Goal: Information Seeking & Learning: Understand process/instructions

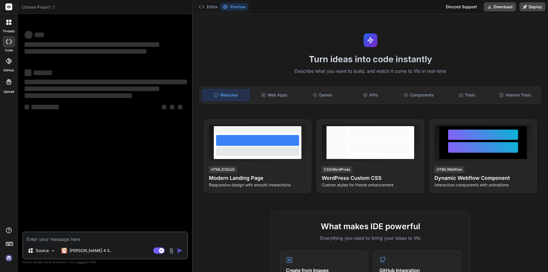
click at [42, 239] on textarea at bounding box center [105, 238] width 164 height 10
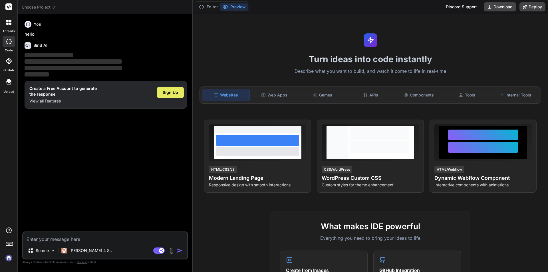
click at [175, 93] on span "Sign Up" at bounding box center [170, 93] width 15 height 6
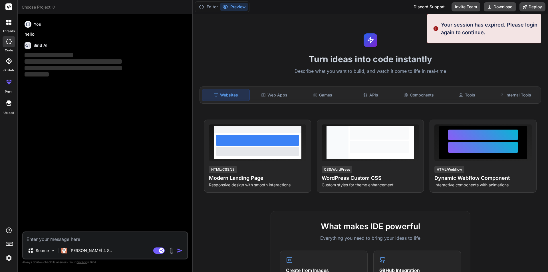
type textarea "x"
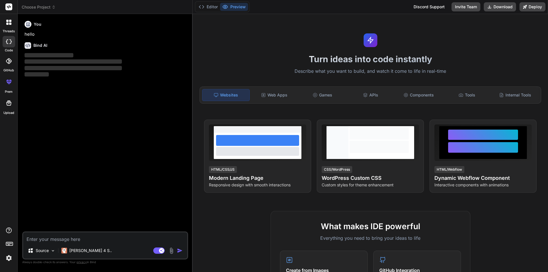
click at [59, 237] on textarea at bounding box center [105, 238] width 164 height 10
type textarea "h"
type textarea "x"
type textarea "hi"
type textarea "x"
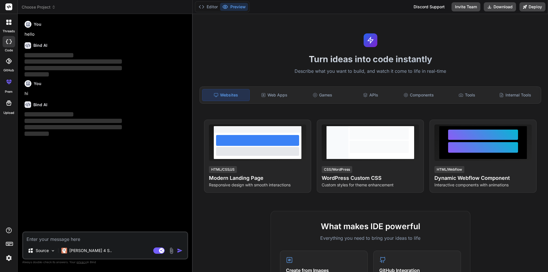
type textarea "x"
type textarea "hi"
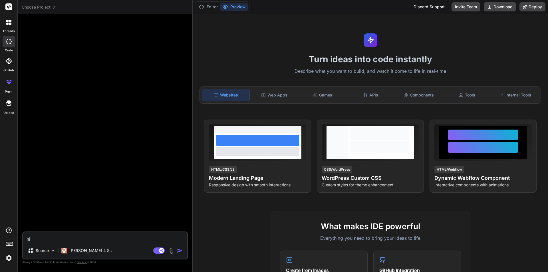
click at [179, 252] on img "button" at bounding box center [180, 251] width 6 height 6
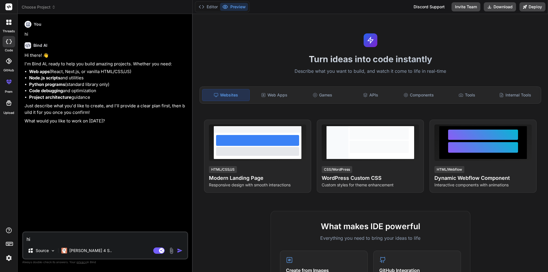
type textarea "x"
click at [67, 235] on textarea at bounding box center [105, 238] width 164 height 10
paste textarea "private async Task AddOrUpdateDaysVsDepthComparisonJob(int comparisonId, AddDay…"
type textarea "private async Task AddOrUpdateDaysVsDepthComparisonJob(int comparisonId, AddDay…"
type textarea "x"
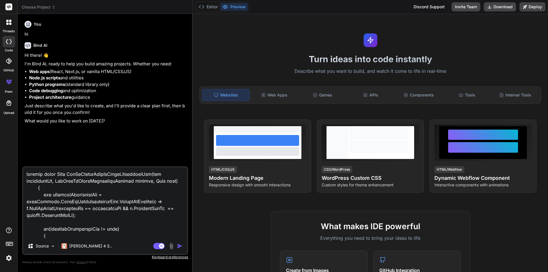
scroll to position [247, 0]
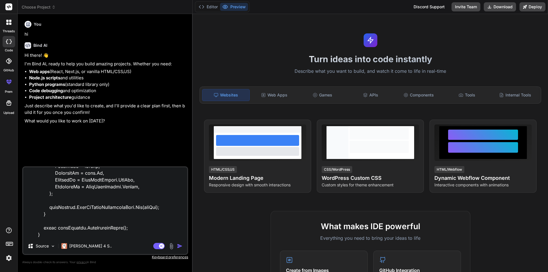
type textarea "private async Task AddOrUpdateDaysVsDepthComparisonJob(int comparisonId, AddDay…"
type textarea "x"
type textarea "private async Task AddOrUpdateDaysVsDepthComparisonJob(int comparisonId, AddDay…"
type textarea "x"
type textarea "private async Task AddOrUpdateDaysVsDepthComparisonJob(int comparisonId, AddDay…"
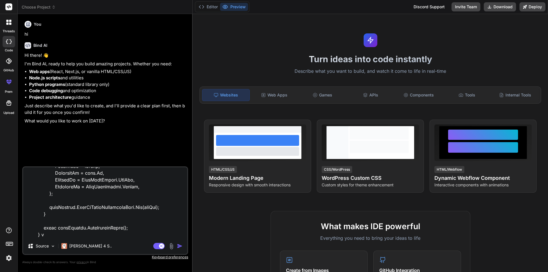
type textarea "x"
type textarea "private async Task AddOrUpdateDaysVsDepthComparisonJob(int comparisonId, AddDay…"
type textarea "x"
type textarea "private async Task AddOrUpdateDaysVsDepthComparisonJob(int comparisonId, AddDay…"
type textarea "x"
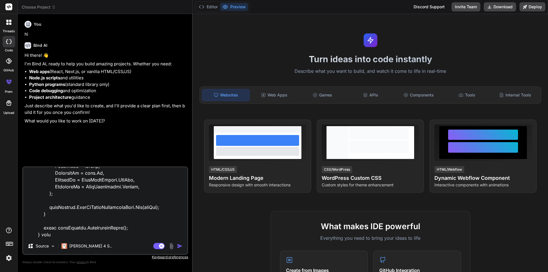
type textarea "private async Task AddOrUpdateDaysVsDepthComparisonJob(int comparisonId, AddDay…"
type textarea "x"
type textarea "private async Task AddOrUpdateDaysVsDepthComparisonJob(int comparisonId, AddDay…"
type textarea "x"
type textarea "private async Task AddOrUpdateDaysVsDepthComparisonJob(int comparisonId, AddDay…"
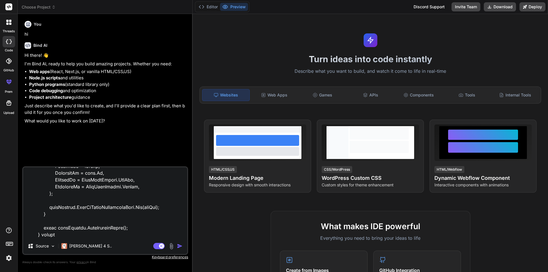
type textarea "x"
type textarea "private async Task AddOrUpdateDaysVsDepthComparisonJob(int comparisonId, AddDay…"
type textarea "x"
type textarea "private async Task AddOrUpdateDaysVsDepthComparisonJob(int comparisonId, AddDay…"
type textarea "x"
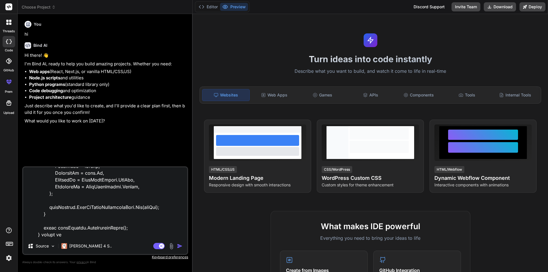
type textarea "private async Task AddOrUpdateDaysVsDepthComparisonJob(int comparisonId, AddDay…"
type textarea "x"
type textarea "private async Task AddOrUpdateDaysVsDepthComparisonJob(int comparisonId, AddDay…"
type textarea "x"
type textarea "private async Task AddOrUpdateDaysVsDepthComparisonJob(int comparisonId, AddDay…"
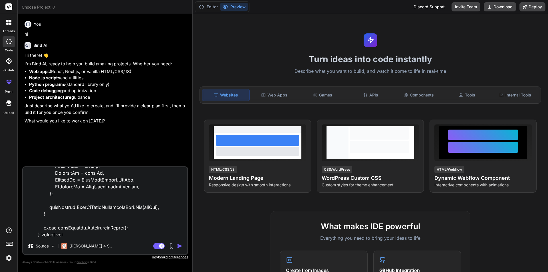
type textarea "x"
type textarea "private async Task AddOrUpdateDaysVsDepthComparisonJob(int comparisonId, AddDay…"
type textarea "x"
type textarea "private async Task AddOrUpdateDaysVsDepthComparisonJob(int comparisonId, AddDay…"
type textarea "x"
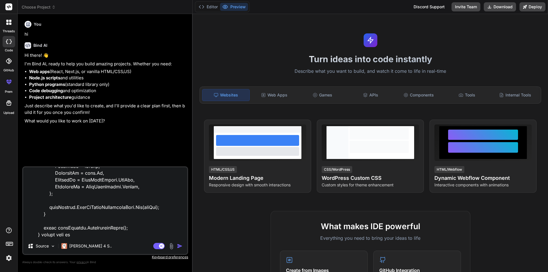
type textarea "private async Task AddOrUpdateDaysVsDepthComparisonJob(int comparisonId, AddDay…"
type textarea "x"
type textarea "private async Task AddOrUpdateDaysVsDepthComparisonJob(int comparisonId, AddDay…"
type textarea "x"
type textarea "private async Task AddOrUpdateDaysVsDepthComparisonJob(int comparisonId, AddDay…"
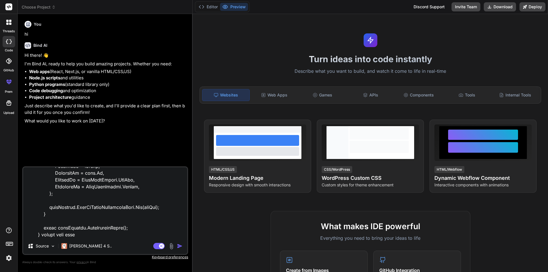
type textarea "x"
type textarea "private async Task AddOrUpdateDaysVsDepthComparisonJob(int comparisonId, AddDay…"
type textarea "x"
type textarea "private async Task AddOrUpdateDaysVsDepthComparisonJob(int comparisonId, AddDay…"
type textarea "x"
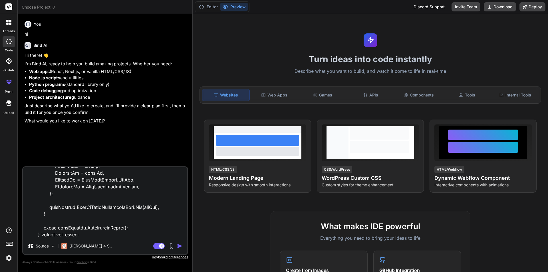
type textarea "private async Task AddOrUpdateDaysVsDepthComparisonJob(int comparisonId, AddDay…"
type textarea "x"
type textarea "private async Task AddOrUpdateDaysVsDepthComparisonJob(int comparisonId, AddDay…"
type textarea "x"
type textarea "private async Task AddOrUpdateDaysVsDepthComparisonJob(int comparisonId, AddDay…"
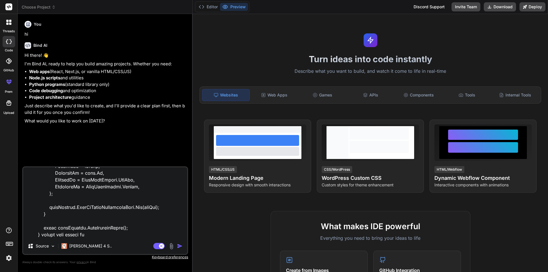
type textarea "x"
type textarea "private async Task AddOrUpdateDaysVsDepthComparisonJob(int comparisonId, AddDay…"
type textarea "x"
type textarea "private async Task AddOrUpdateDaysVsDepthComparisonJob(int comparisonId, AddDay…"
type textarea "x"
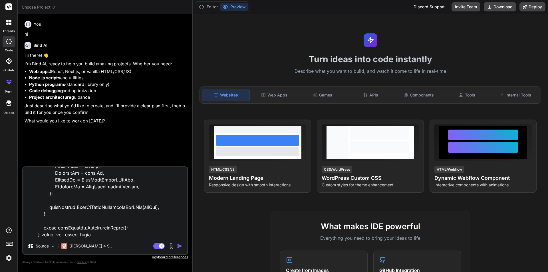
type textarea "private async Task AddOrUpdateDaysVsDepthComparisonJob(int comparisonId, AddDay…"
type textarea "x"
type textarea "private async Task AddOrUpdateDaysVsDepthComparisonJob(int comparisonId, AddDay…"
type textarea "x"
type textarea "private async Task AddOrUpdateDaysVsDepthComparisonJob(int comparisonId, AddDay…"
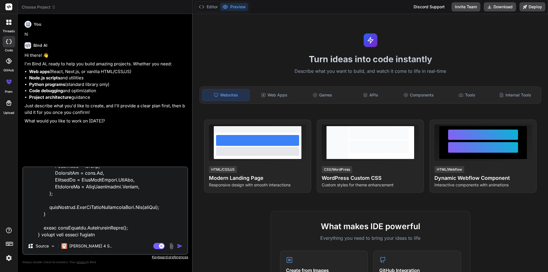
type textarea "x"
type textarea "private async Task AddOrUpdateDaysVsDepthComparisonJob(int comparisonId, AddDay…"
type textarea "x"
type textarea "private async Task AddOrUpdateDaysVsDepthComparisonJob(int comparisonId, AddDay…"
type textarea "x"
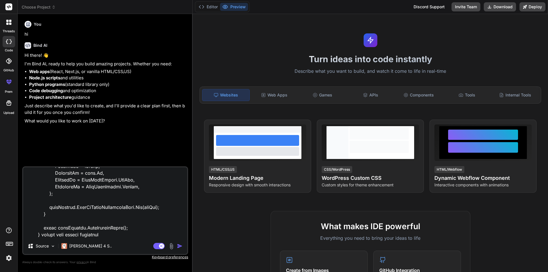
type textarea "private async Task AddOrUpdateDaysVsDepthComparisonJob(int comparisonId, AddDay…"
type textarea "x"
type textarea "private async Task AddOrUpdateDaysVsDepthComparisonJob(int comparisonId, AddDay…"
type textarea "x"
type textarea "private async Task AddOrUpdateDaysVsDepthComparisonJob(int comparisonId, AddDay…"
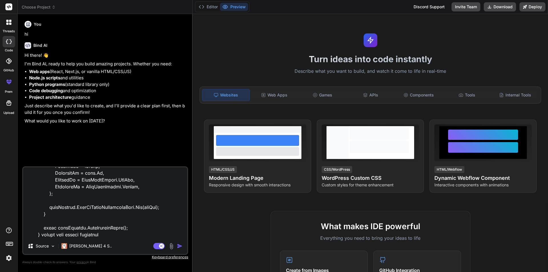
type textarea "x"
type textarea "private async Task AddOrUpdateDaysVsDepthComparisonJob(int comparisonId, AddDay…"
type textarea "x"
type textarea "private async Task AddOrUpdateDaysVsDepthComparisonJob(int comparisonId, AddDay…"
type textarea "x"
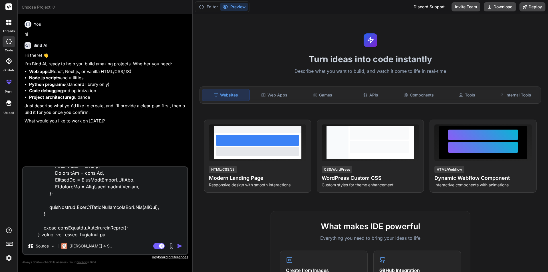
paste textarea "public class AddDaysVsDepthComparisonRequest { public int Id { get; set; } publ…"
type textarea "private async Task AddOrUpdateDaysVsDepthComparisonJob(int comparisonId, AddDay…"
type textarea "x"
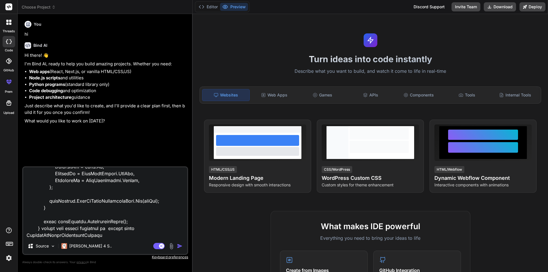
scroll to position [378, 0]
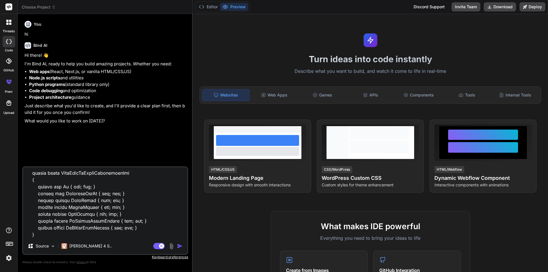
type textarea "private async Task AddOrUpdateDaysVsDepthComparisonJob(int comparisonId, AddDay…"
type textarea "x"
type textarea "private async Task AddOrUpdateDaysVsDepthComparisonJob(int comparisonId, AddDay…"
type textarea "x"
type textarea "private async Task AddOrUpdateDaysVsDepthComparisonJob(int comparisonId, AddDay…"
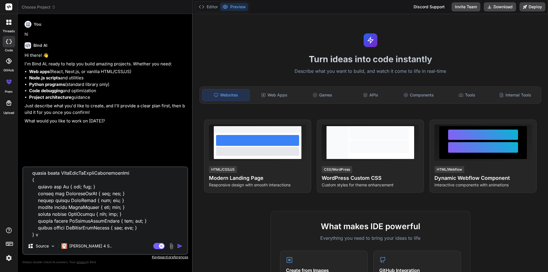
type textarea "x"
type textarea "private async Task AddOrUpdateDaysVsDepthComparisonJob(int comparisonId, AddDay…"
type textarea "x"
type textarea "private async Task AddOrUpdateDaysVsDepthComparisonJob(int comparisonId, AddDay…"
type textarea "x"
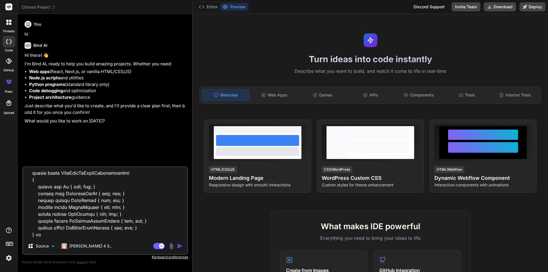
type textarea "private async Task AddOrUpdateDaysVsDepthComparisonJob(int comparisonId, AddDay…"
type textarea "x"
type textarea "private async Task AddOrUpdateDaysVsDepthComparisonJob(int comparisonId, AddDay…"
type textarea "x"
type textarea "private async Task AddOrUpdateDaysVsDepthComparisonJob(int comparisonId, AddDay…"
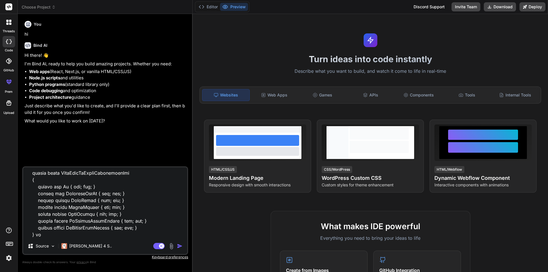
type textarea "x"
type textarea "private async Task AddOrUpdateDaysVsDepthComparisonJob(int comparisonId, AddDay…"
type textarea "x"
type textarea "private async Task AddOrUpdateDaysVsDepthComparisonJob(int comparisonId, AddDay…"
type textarea "x"
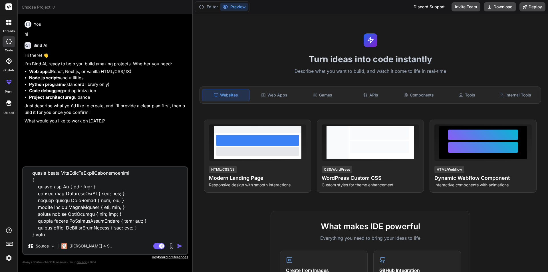
type textarea "private async Task AddOrUpdateDaysVsDepthComparisonJob(int comparisonId, AddDay…"
type textarea "x"
type textarea "private async Task AddOrUpdateDaysVsDepthComparisonJob(int comparisonId, AddDay…"
type textarea "x"
type textarea "private async Task AddOrUpdateDaysVsDepthComparisonJob(int comparisonId, AddDay…"
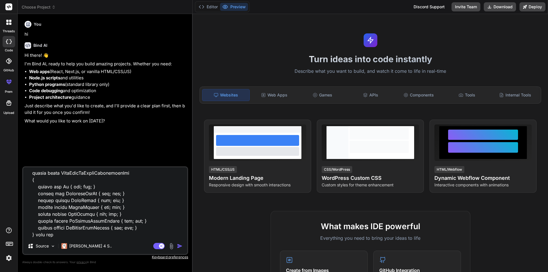
type textarea "x"
type textarea "private async Task AddOrUpdateDaysVsDepthComparisonJob(int comparisonId, AddDay…"
type textarea "x"
type textarea "private async Task AddOrUpdateDaysVsDepthComparisonJob(int comparisonId, AddDay…"
type textarea "x"
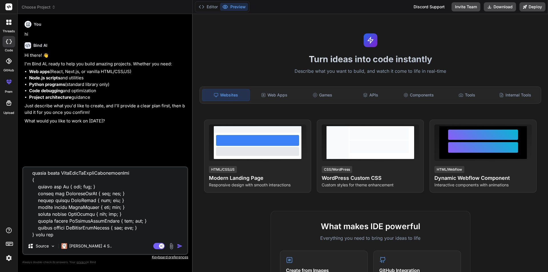
type textarea "private async Task AddOrUpdateDaysVsDepthComparisonJob(int comparisonId, AddDay…"
type textarea "x"
type textarea "private async Task AddOrUpdateDaysVsDepthComparisonJob(int comparisonId, AddDay…"
type textarea "x"
type textarea "private async Task AddOrUpdateDaysVsDepthComparisonJob(int comparisonId, AddDay…"
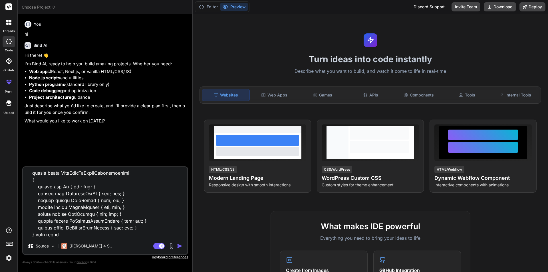
type textarea "x"
type textarea "private async Task AddOrUpdateDaysVsDepthComparisonJob(int comparisonId, AddDay…"
type textarea "x"
type textarea "private async Task AddOrUpdateDaysVsDepthComparisonJob(int comparisonId, AddDay…"
type textarea "x"
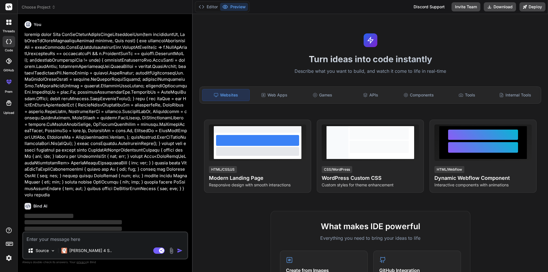
scroll to position [107, 0]
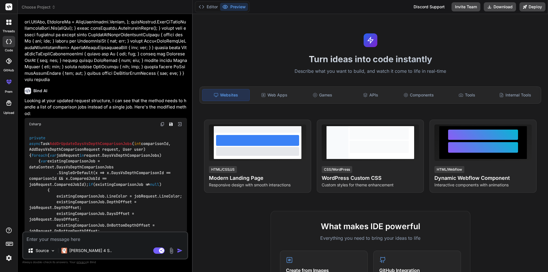
type textarea "x"
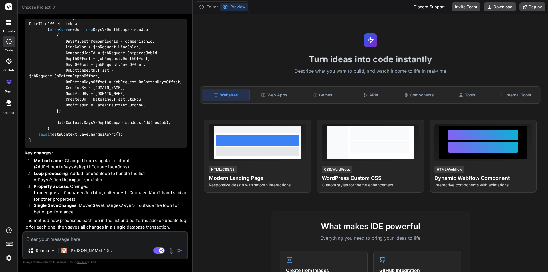
scroll to position [505, 0]
drag, startPoint x: 30, startPoint y: 53, endPoint x: 96, endPoint y: 154, distance: 120.6
click at [96, 148] on div "private async Task AddOrUpdateDaysVsDepthComparisonJobs ( int comparisonId, Add…" at bounding box center [106, 21] width 163 height 254
copy code "private async Task AddOrUpdateDaysVsDepthComparisonJobs ( int comparisonId, Add…"
drag, startPoint x: 57, startPoint y: 236, endPoint x: 56, endPoint y: 233, distance: 3.2
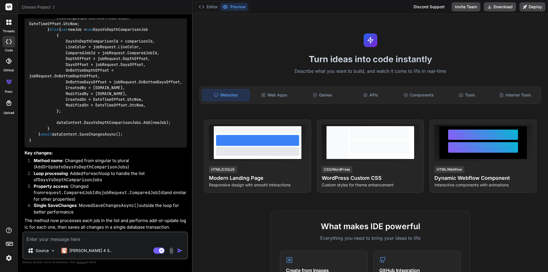
click at [57, 235] on textarea at bounding box center [105, 238] width 164 height 10
type textarea "h"
type textarea "x"
type textarea "ho"
type textarea "x"
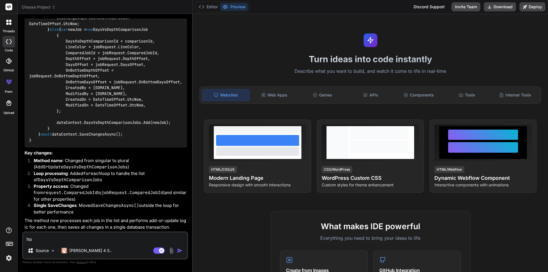
type textarea "how"
type textarea "x"
type textarea "how"
type textarea "x"
type textarea "how t"
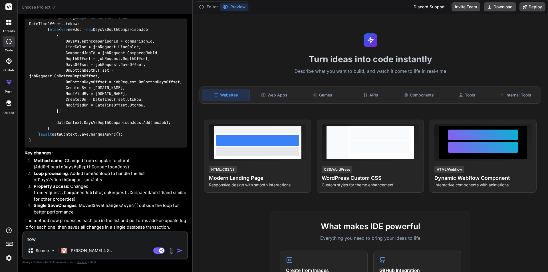
type textarea "x"
type textarea "how to"
type textarea "x"
type textarea "how to"
type textarea "x"
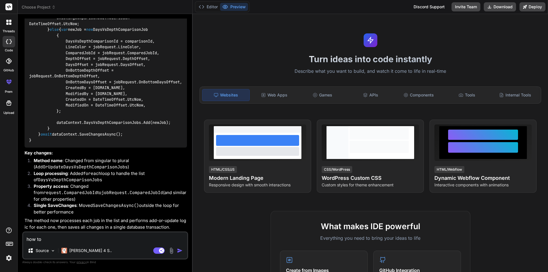
type textarea "how to c"
type textarea "x"
type textarea "how to ca"
type textarea "x"
type textarea "how to cal"
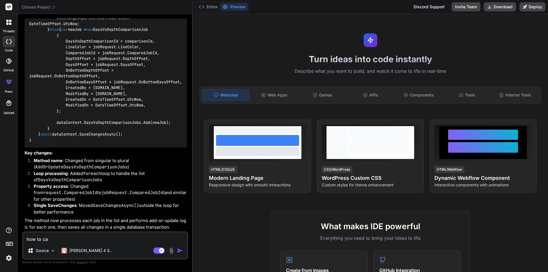
type textarea "x"
type textarea "how to call"
type textarea "x"
type textarea "how to call"
type textarea "x"
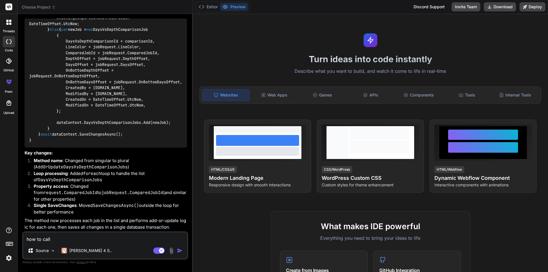
type textarea "how to call t"
type textarea "x"
type textarea "how to call th"
type textarea "x"
type textarea "how to call thi"
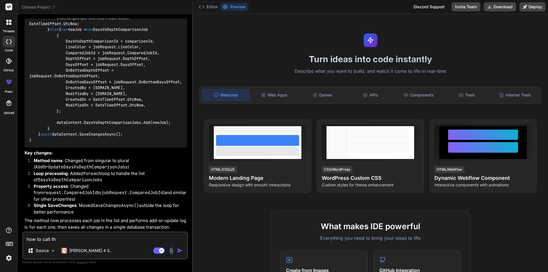
type textarea "x"
type textarea "how to call this"
type textarea "x"
type textarea "how to call this"
type textarea "x"
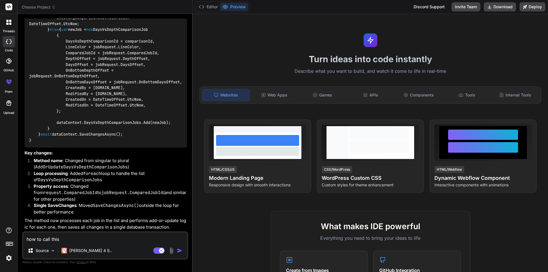
type textarea "how to call this m"
type textarea "x"
type textarea "how to call this me"
type textarea "x"
type textarea "how to call this met"
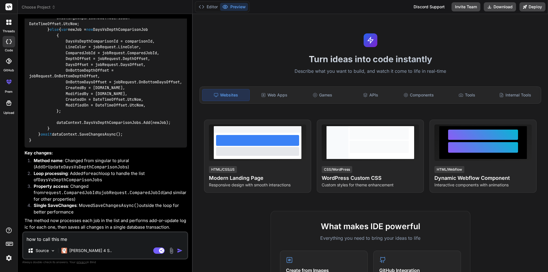
type textarea "x"
type textarea "how to call this meth"
type textarea "x"
type textarea "how to call this metho"
type textarea "x"
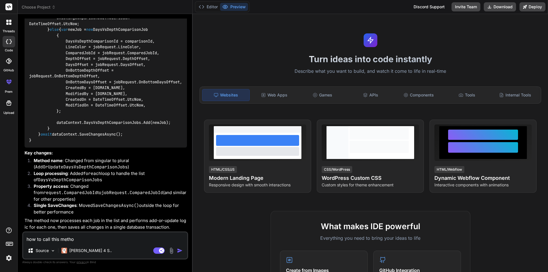
type textarea "how to call this method"
type textarea "x"
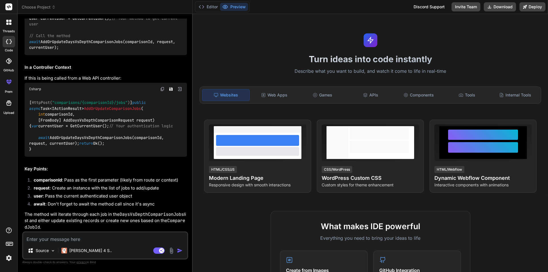
scroll to position [987, 0]
type textarea "x"
click at [46, 238] on textarea at bounding box center [105, 238] width 164 height 10
paste textarea "/// <summary> /// /// </summary> /// <param name="comparisonId"></param> /// <p…"
type textarea "/// <summary> /// /// </summary> /// <param name="comparisonId"></param> /// <p…"
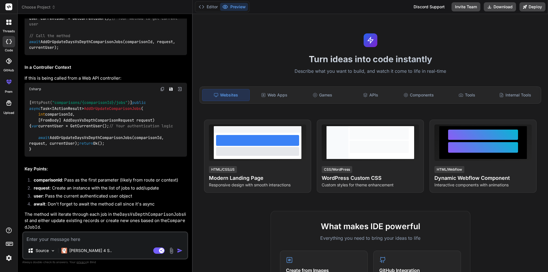
type textarea "x"
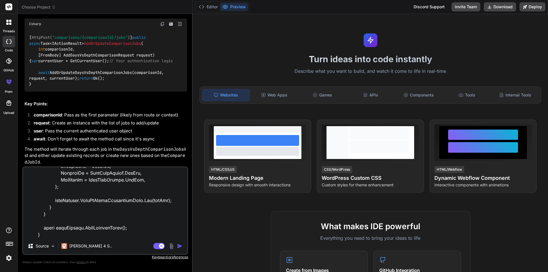
type textarea "/// <summary> /// /// </summary> /// <param name="comparisonId"></param> /// <p…"
type textarea "x"
type textarea "/// <summary> /// /// </summary> /// <param name="comparisonId"></param> /// <p…"
type textarea "x"
type textarea "/// <summary> /// /// </summary> /// <param name="comparisonId"></param> /// <p…"
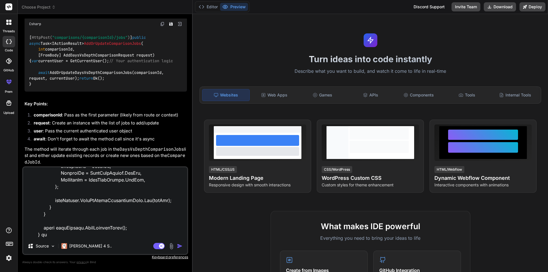
type textarea "x"
type textarea "/// <summary> /// /// </summary> /// <param name="comparisonId"></param> /// <p…"
type textarea "x"
type textarea "/// <summary> /// /// </summary> /// <param name="comparisonId"></param> /// <p…"
type textarea "x"
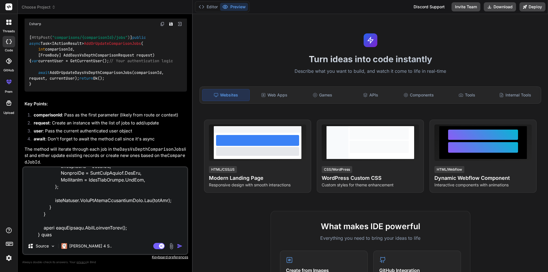
type textarea "/// <summary> /// /// </summary> /// <param name="comparisonId"></param> /// <p…"
type textarea "x"
type textarea "/// <summary> /// /// </summary> /// <param name="comparisonId"></param> /// <p…"
type textarea "x"
type textarea "/// <summary> /// /// </summary> /// <param name="comparisonId"></param> /// <p…"
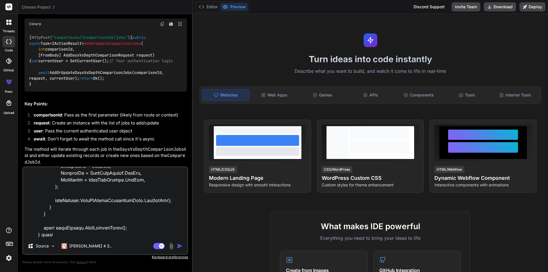
type textarea "x"
type textarea "/// <summary> /// /// </summary> /// <param name="comparisonId"></param> /// <p…"
type textarea "x"
type textarea "/// <summary> /// /// </summary> /// <param name="comparisonId"></param> /// <p…"
type textarea "x"
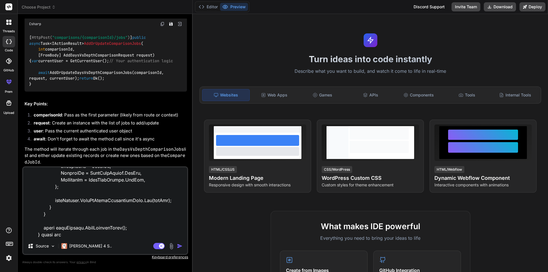
type textarea "/// <summary> /// /// </summary> /// <param name="comparisonId"></param> /// <p…"
type textarea "x"
type textarea "/// <summary> /// /// </summary> /// <param name="comparisonId"></param> /// <p…"
type textarea "x"
type textarea "/// <summary> /// /// </summary> /// <param name="comparisonId"></param> /// <p…"
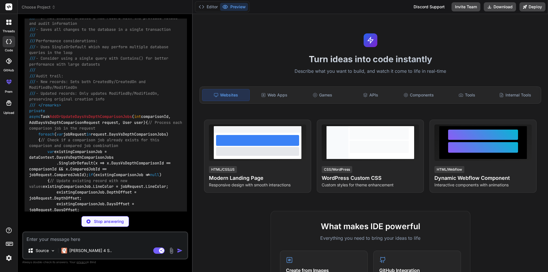
scroll to position [1386, 0]
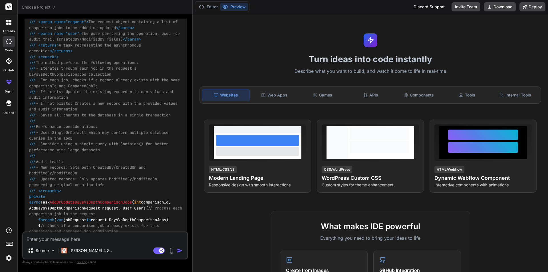
drag, startPoint x: 38, startPoint y: 70, endPoint x: 75, endPoint y: 73, distance: 36.8
copy span "Adds new comparison jobs or updates existing ones for a Days vs Depth comparison"
click at [79, 76] on div "/// <summary> /// Adds new comparison jobs or updates existing ones for a Days …" at bounding box center [106, 214] width 163 height 516
drag, startPoint x: 78, startPoint y: 75, endPoint x: 37, endPoint y: 69, distance: 40.9
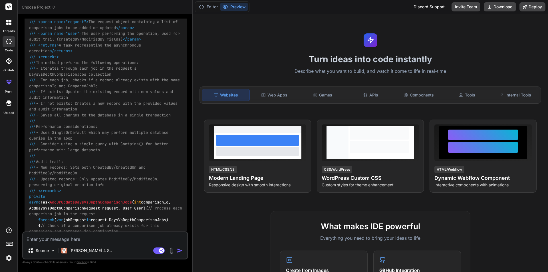
click at [37, 69] on div "/// <summary> /// Adds new comparison jobs or updates existing ones for a Days …" at bounding box center [106, 214] width 163 height 516
copy span "Adds new comparison jobs or updates existing ones for a Days vs Depth compariso…"
click at [79, 75] on div "/// <summary> /// Adds new comparison jobs or updates existing ones for a Days …" at bounding box center [106, 214] width 163 height 516
drag, startPoint x: 79, startPoint y: 75, endPoint x: 38, endPoint y: 69, distance: 41.6
click at [38, 69] on div "/// <summary> /// Adds new comparison jobs or updates existing ones for a Days …" at bounding box center [106, 214] width 163 height 516
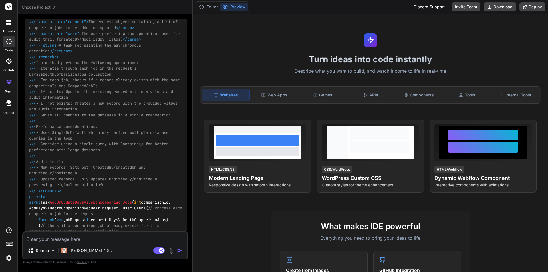
copy span "Adds new comparison jobs or updates existing ones for a Days vs Depth compariso…"
click at [80, 75] on div "/// <summary> /// Adds new comparison jobs or updates existing ones for a Days …" at bounding box center [106, 214] width 163 height 516
click at [79, 75] on div "/// <summary> /// Adds new comparison jobs or updates existing ones for a Days …" at bounding box center [106, 214] width 163 height 516
drag, startPoint x: 39, startPoint y: 69, endPoint x: 76, endPoint y: 74, distance: 38.1
click at [76, 74] on div "/// <summary> /// Adds new comparison jobs or updates existing ones for a Days …" at bounding box center [106, 214] width 163 height 516
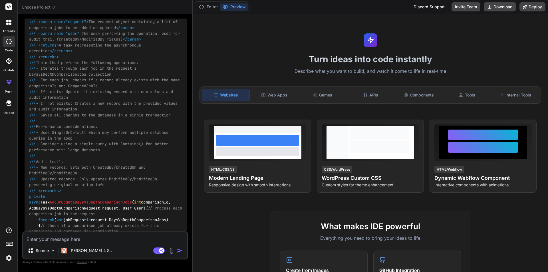
copy span "Adds new comparison jobs or updates existing ones for a Days vs Depth compariso…"
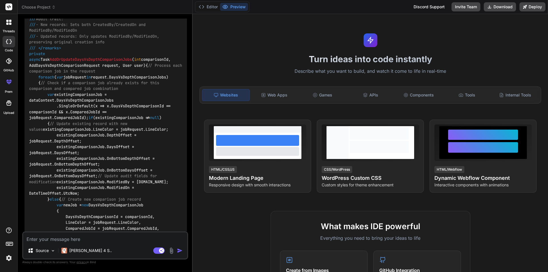
scroll to position [1500, 0]
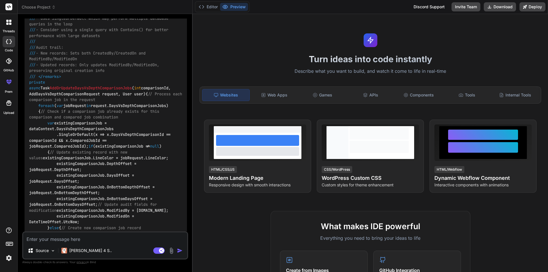
click at [126, 91] on div "/// <summary> /// Adds new comparison jobs or updates existing ones for a Days …" at bounding box center [106, 100] width 163 height 516
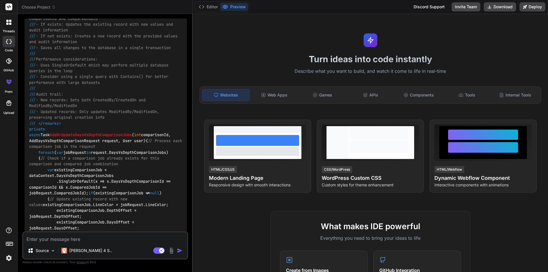
scroll to position [1443, 0]
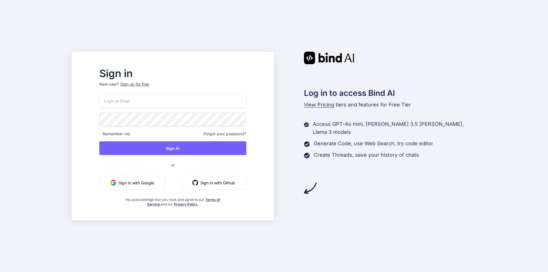
click at [143, 98] on input "email" at bounding box center [172, 101] width 147 height 14
type input "[EMAIL_ADDRESS][DOMAIN_NAME]"
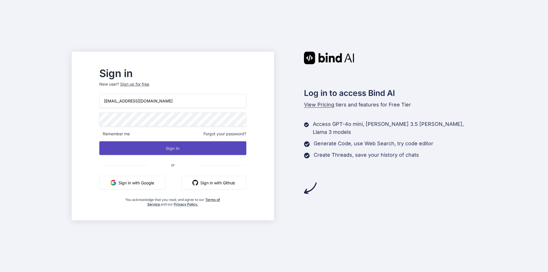
click at [207, 149] on button "Sign In" at bounding box center [172, 148] width 147 height 14
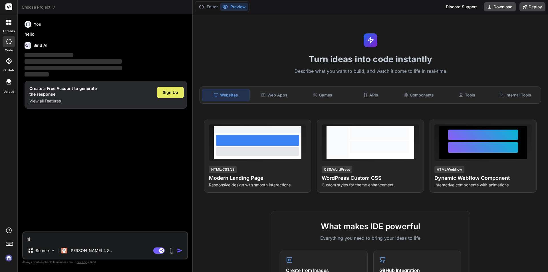
click at [171, 94] on span "Sign Up" at bounding box center [170, 93] width 15 height 6
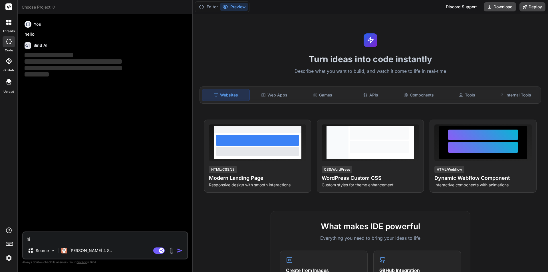
type textarea "x"
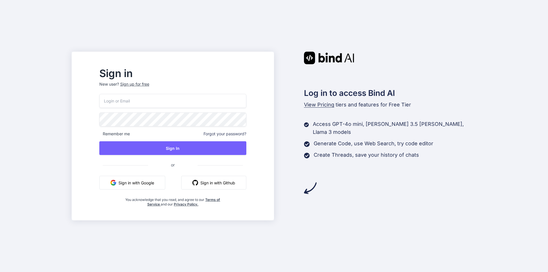
click at [158, 103] on input "email" at bounding box center [172, 101] width 147 height 14
type input "demo03012000@gmail.com"
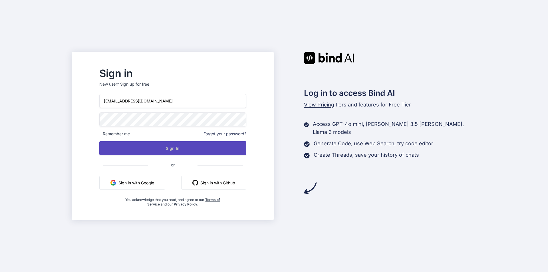
click at [190, 149] on button "Sign In" at bounding box center [172, 148] width 147 height 14
